Goal: Information Seeking & Learning: Learn about a topic

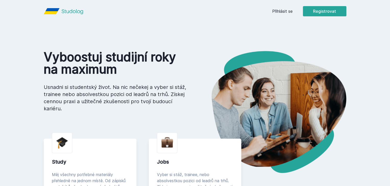
click at [200, 33] on button "Ne" at bounding box center [196, 33] width 18 height 13
click at [292, 9] on link "Přihlásit se" at bounding box center [282, 11] width 20 height 6
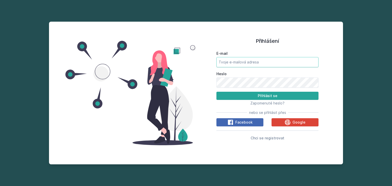
click at [280, 57] on input "E-mail" at bounding box center [268, 62] width 102 height 10
click at [293, 121] on div "Google" at bounding box center [295, 123] width 21 height 6
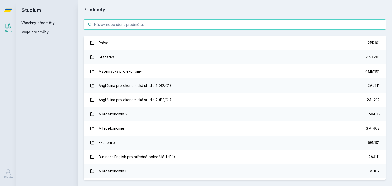
click at [175, 24] on input "search" at bounding box center [235, 24] width 302 height 10
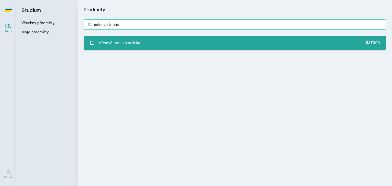
type input "měnová teorie"
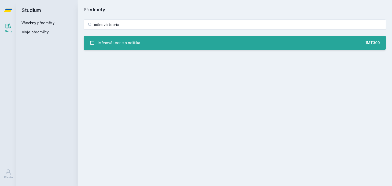
click at [142, 39] on link "Měnová teorie a politika 1MT300" at bounding box center [235, 43] width 302 height 14
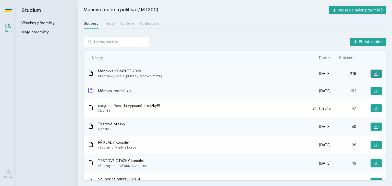
click at [371, 74] on button at bounding box center [376, 74] width 11 height 8
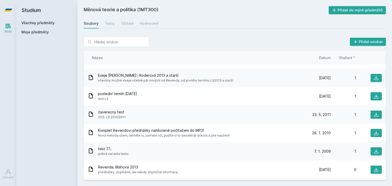
scroll to position [381, 0]
